Goal: Transaction & Acquisition: Purchase product/service

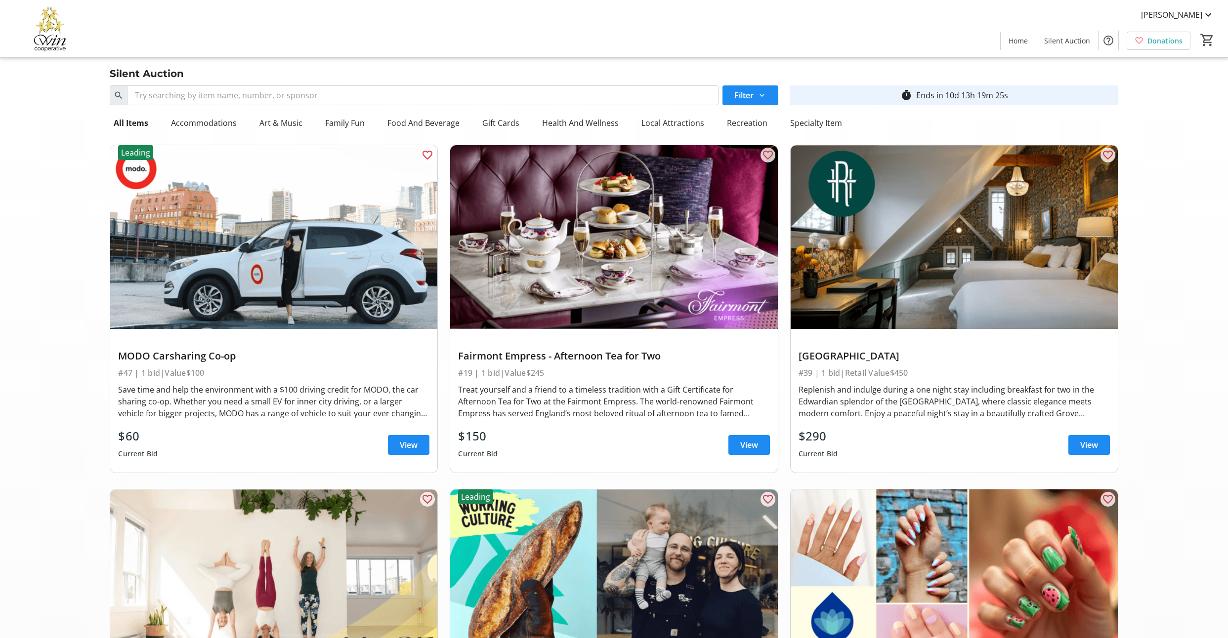
scroll to position [1, 0]
click at [758, 100] on mat-icon at bounding box center [761, 95] width 9 height 9
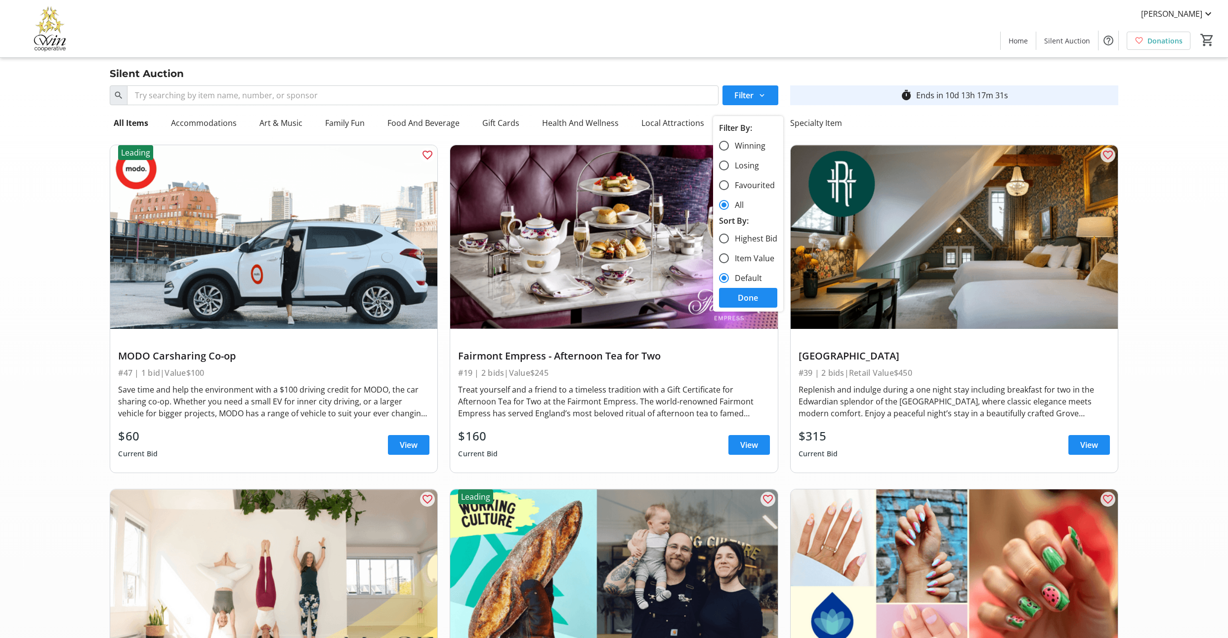
click at [745, 171] on label "Losing" at bounding box center [744, 166] width 30 height 12
click at [729, 170] on input "Losing" at bounding box center [724, 166] width 10 height 10
radio input "true"
click at [749, 304] on span "Done" at bounding box center [748, 298] width 20 height 12
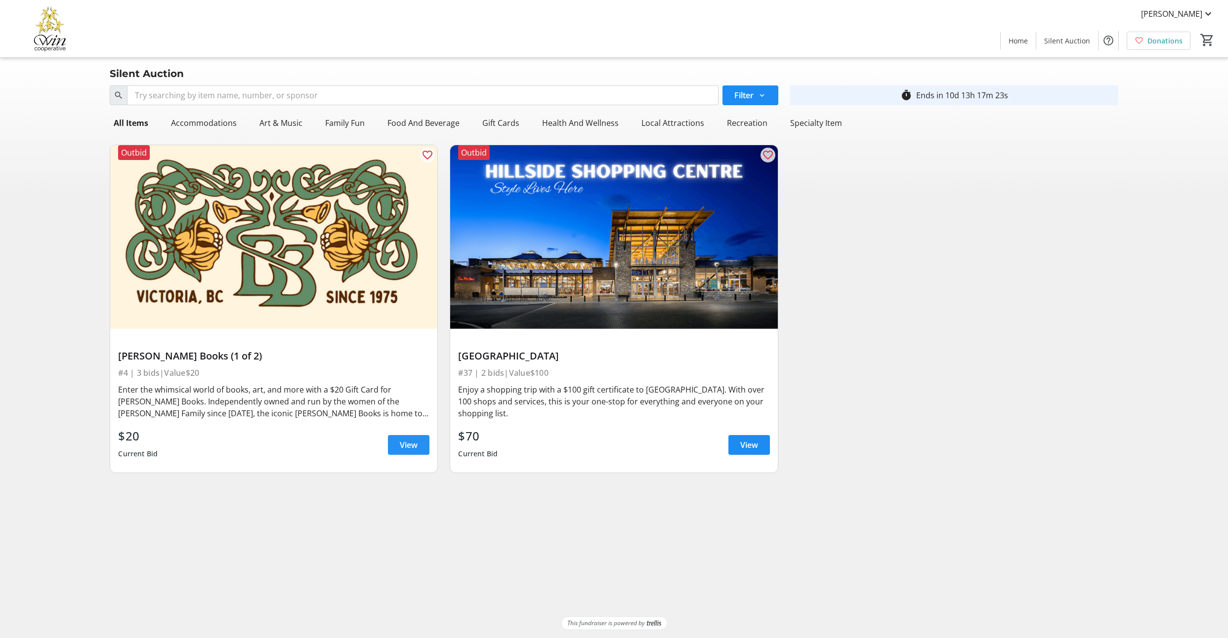
click at [400, 457] on span at bounding box center [409, 445] width 42 height 24
click at [740, 451] on span "View" at bounding box center [749, 445] width 18 height 12
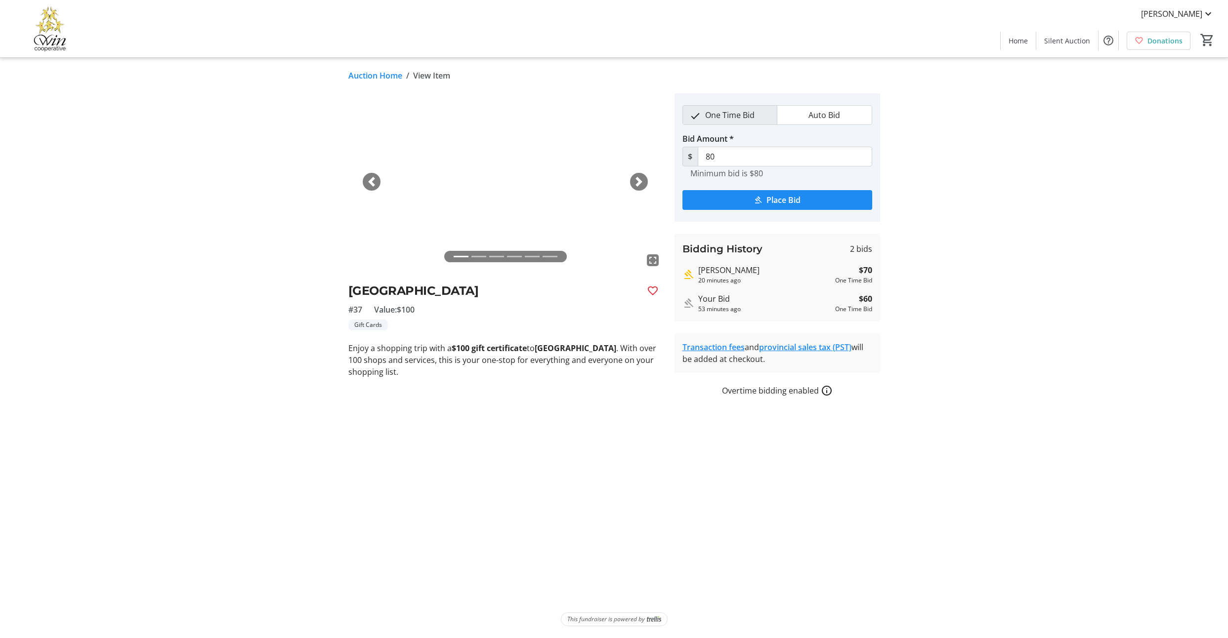
click at [375, 80] on link "Auction Home" at bounding box center [375, 76] width 54 height 12
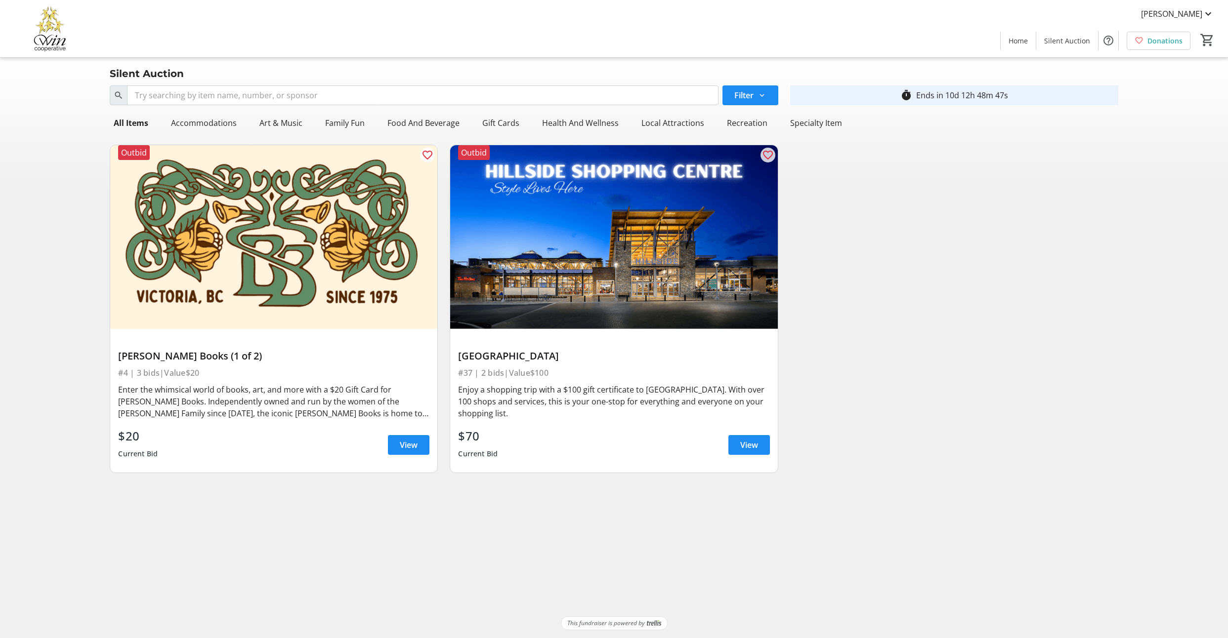
click at [958, 298] on div "Outbid favorite_outline [PERSON_NAME] Books (1 of 2) #4 | 3 bids | Value $20 En…" at bounding box center [614, 309] width 1020 height 344
